Goal: Information Seeking & Learning: Learn about a topic

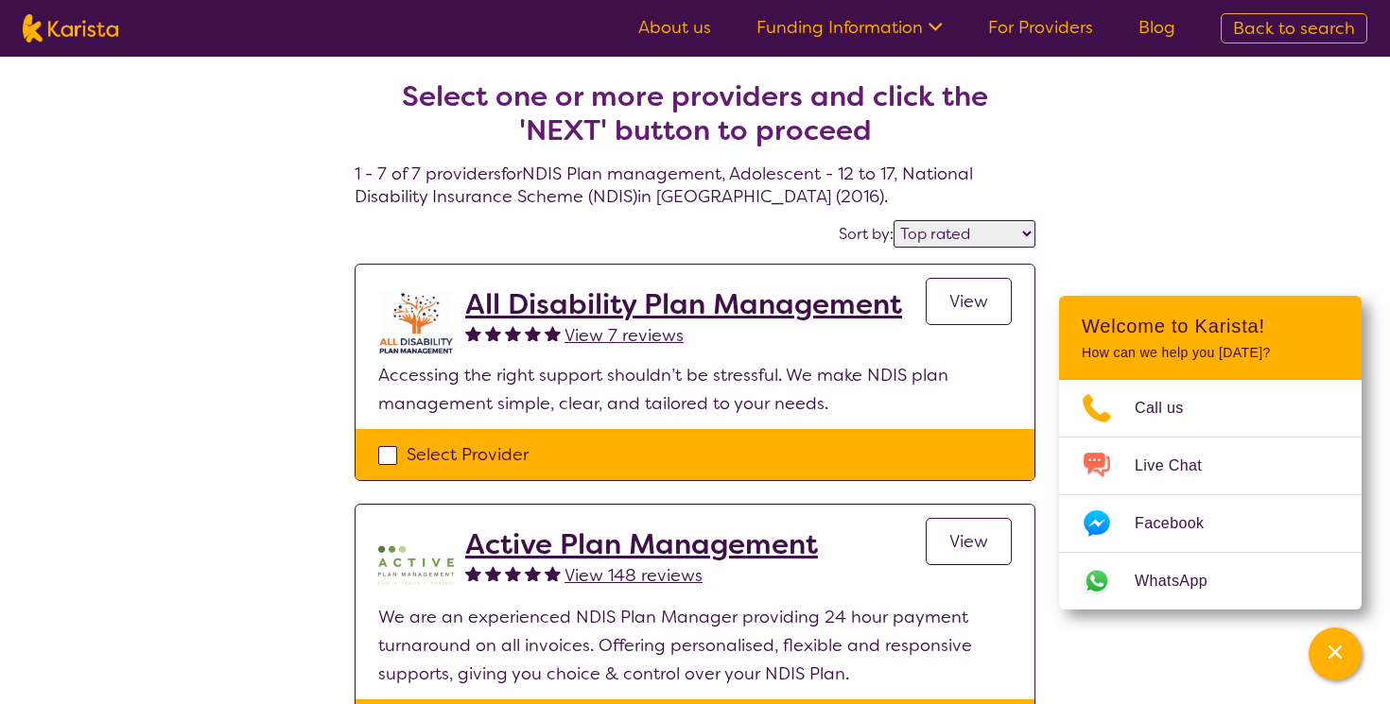
select select "by_score"
select select "NDIS Plan management"
select select "CH"
select select "NDIS"
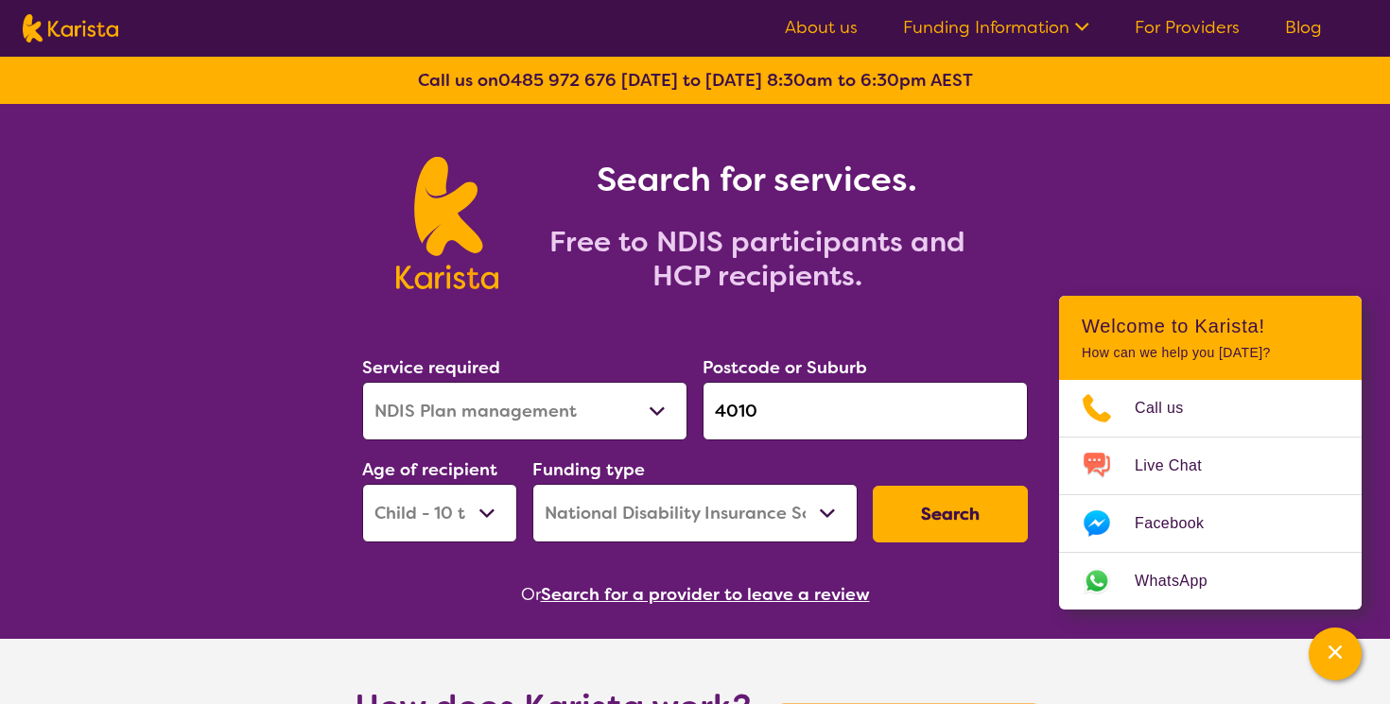
click at [765, 411] on input "4010" at bounding box center [864, 411] width 325 height 59
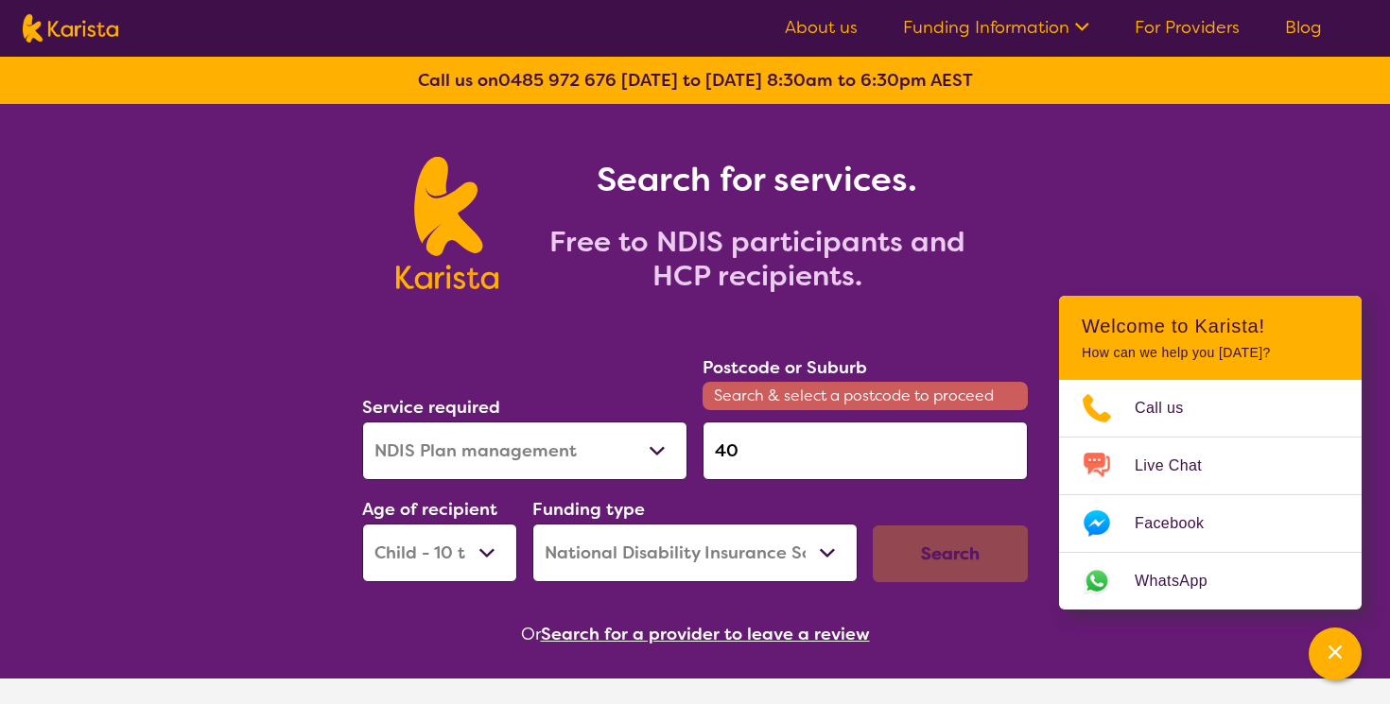
type input "4"
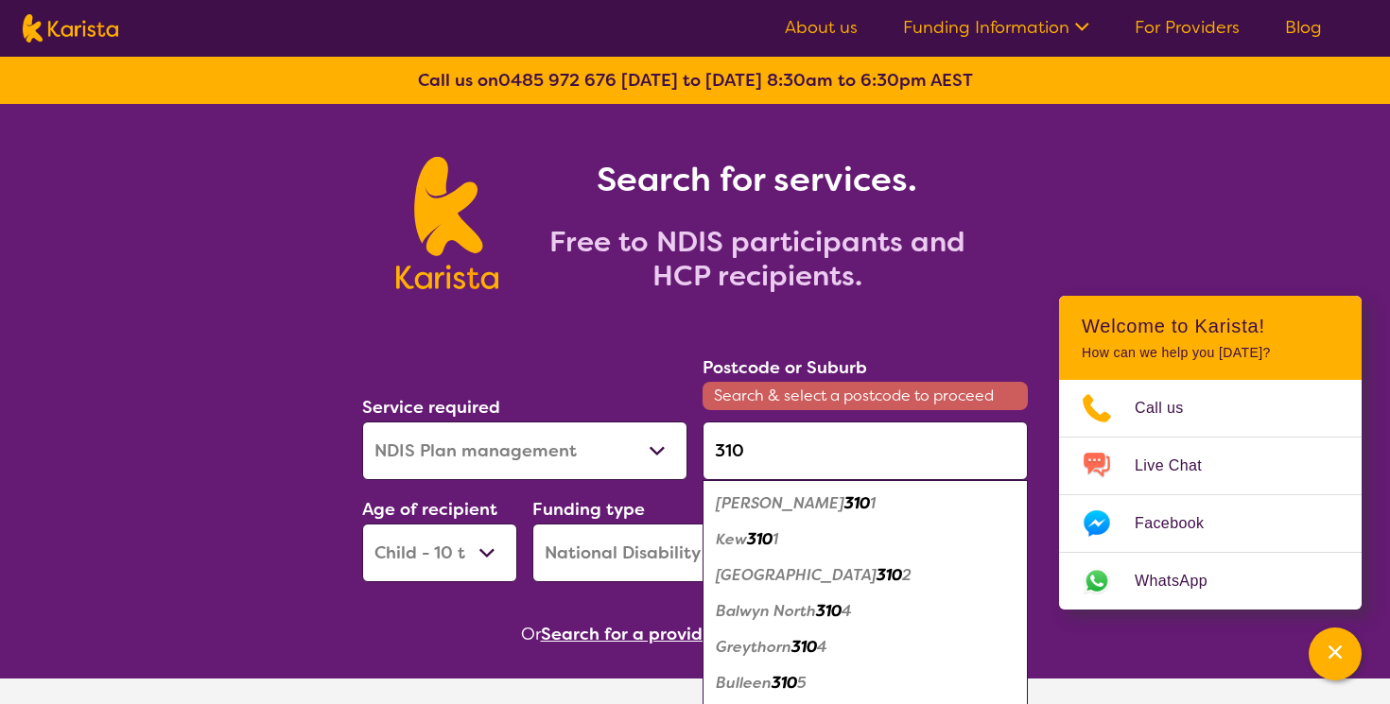
click at [876, 581] on em "310" at bounding box center [889, 575] width 26 height 20
type input "3102"
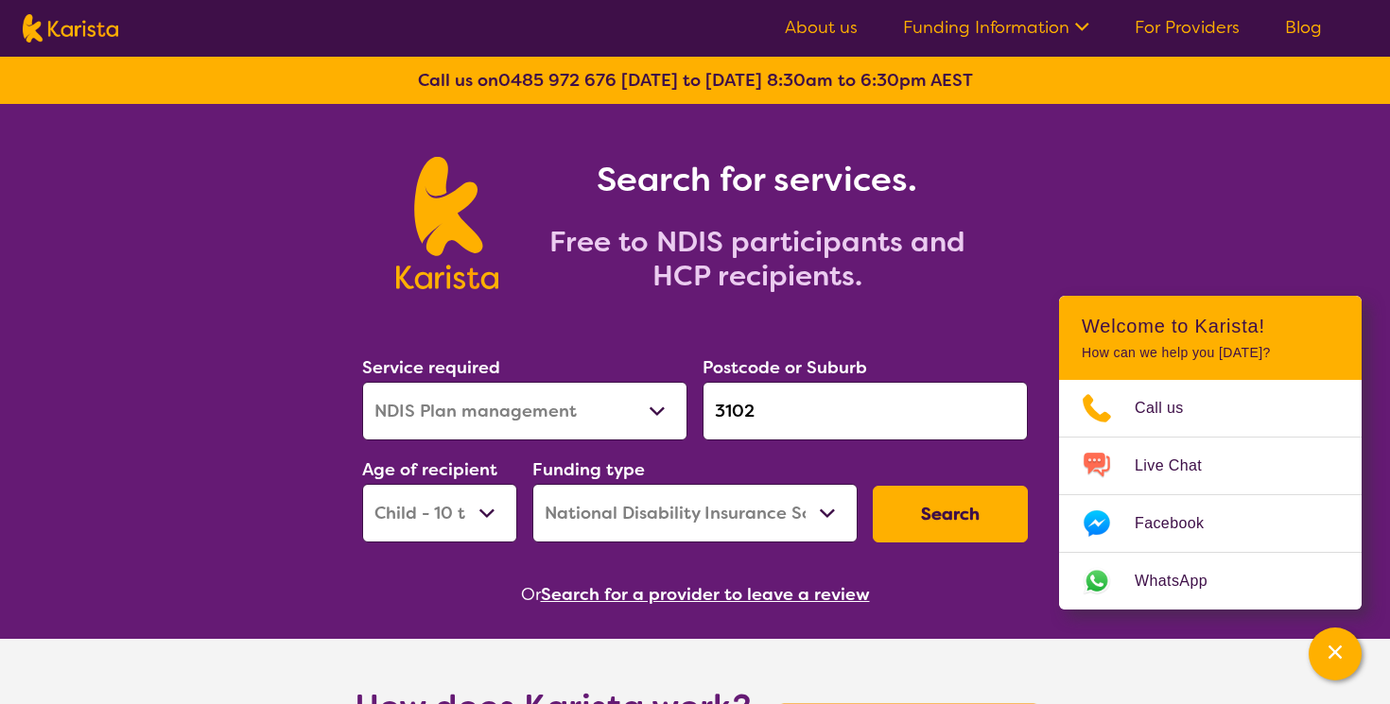
click at [923, 511] on button "Search" at bounding box center [950, 514] width 155 height 57
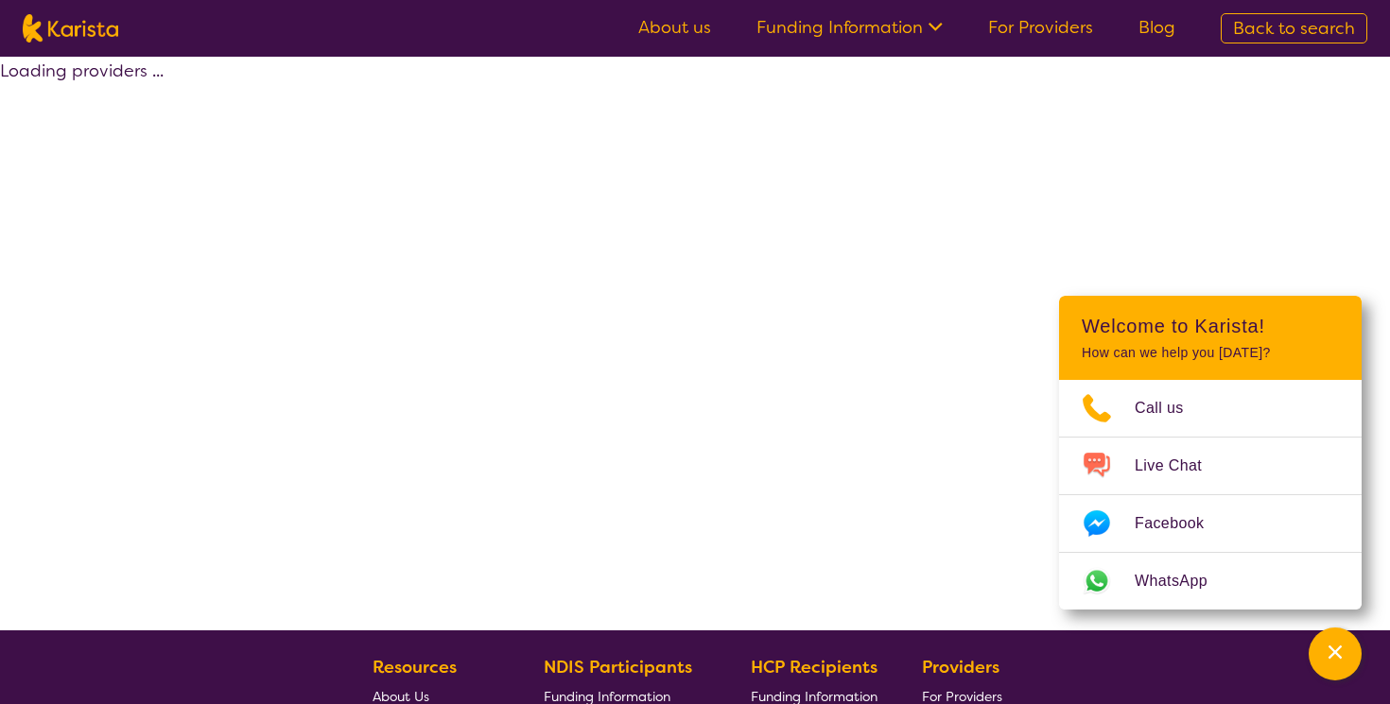
select select "by_score"
